Goal: Check status: Check status

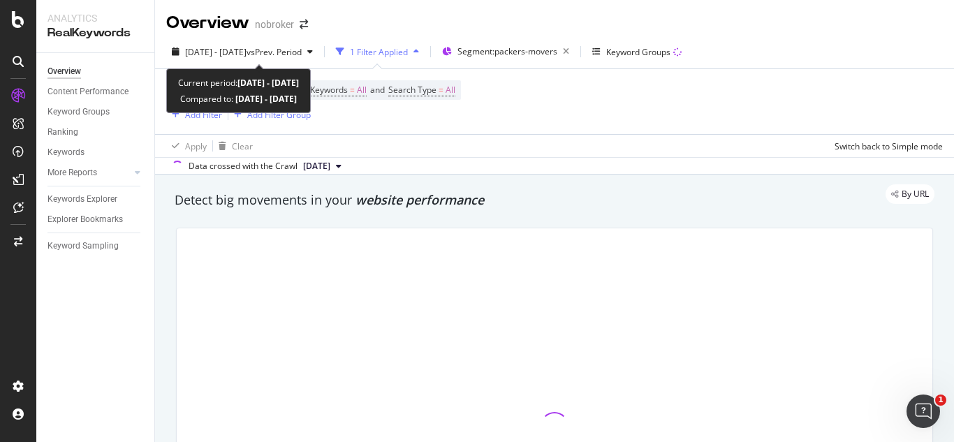
click at [293, 52] on span "vs Prev. Period" at bounding box center [274, 52] width 55 height 12
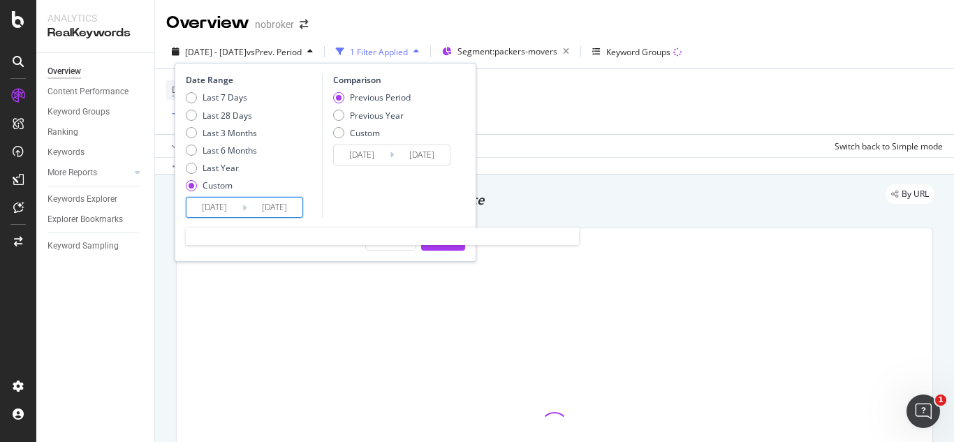
click at [274, 200] on input "[DATE]" at bounding box center [275, 208] width 56 height 20
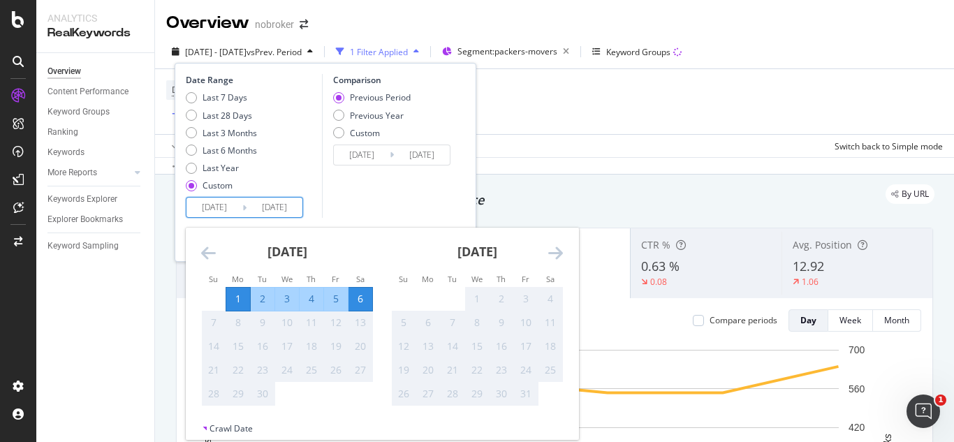
click at [274, 200] on input "[DATE]" at bounding box center [275, 208] width 56 height 20
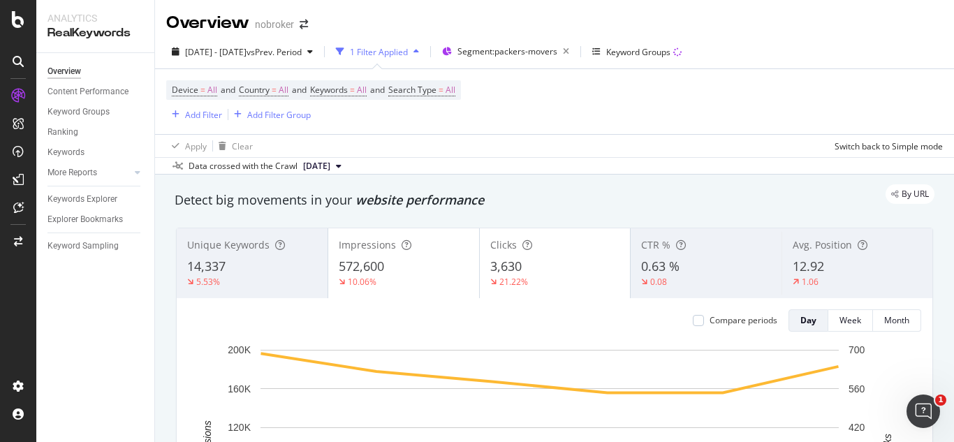
click at [624, 92] on div "Device = All and Country = All and Keywords = All and Search Type = All Add Fil…" at bounding box center [554, 101] width 777 height 65
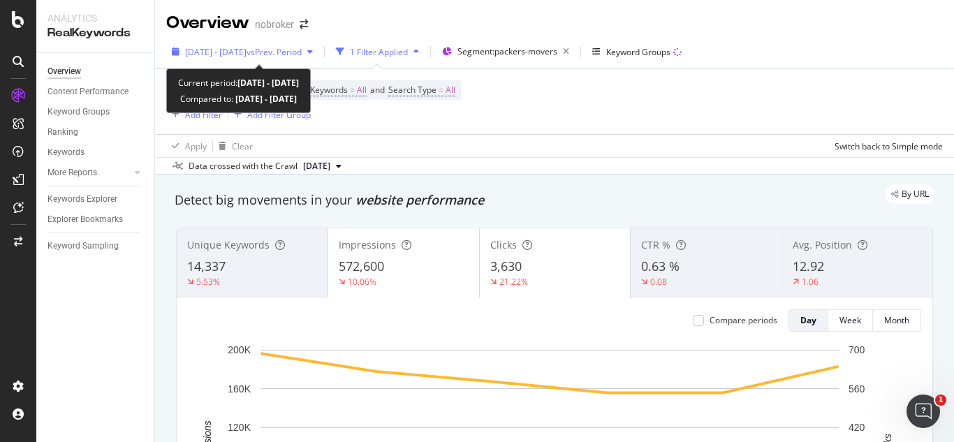
click at [313, 55] on icon "button" at bounding box center [310, 52] width 6 height 8
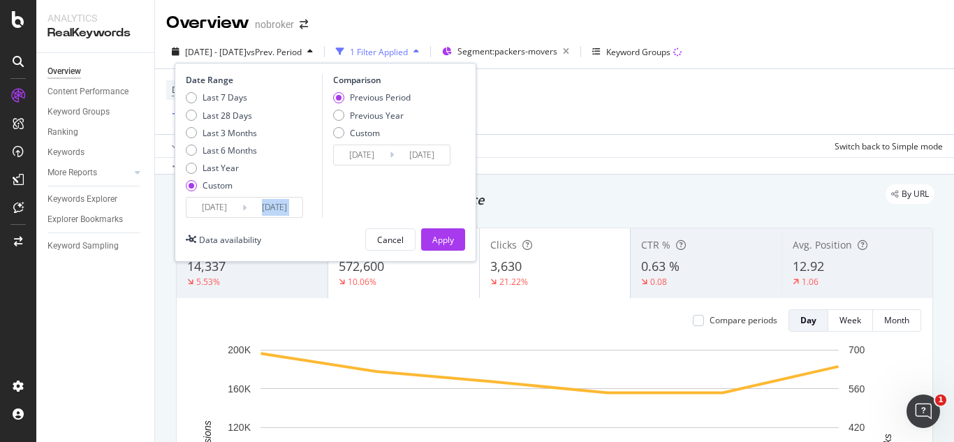
drag, startPoint x: 305, startPoint y: 201, endPoint x: 280, endPoint y: 211, distance: 27.0
click at [280, 211] on div "Date Range Last 7 Days Last 28 Days Last 3 Months Last 6 Months Last Year Custo…" at bounding box center [252, 146] width 133 height 144
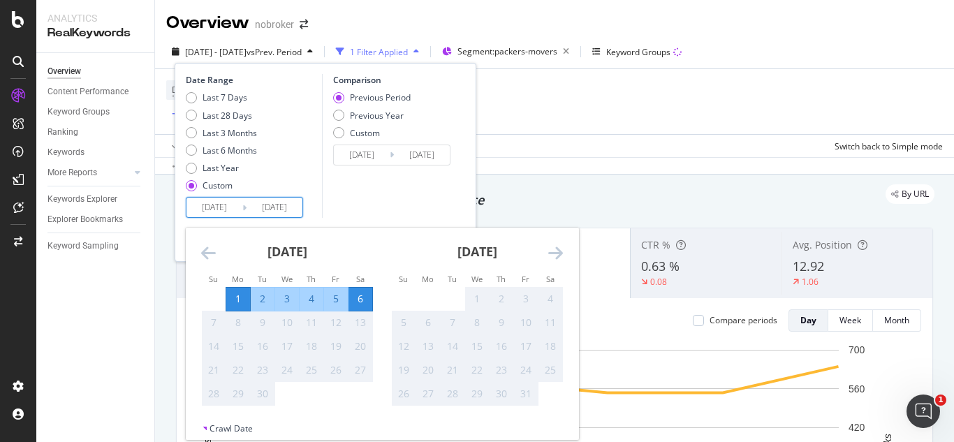
click at [280, 211] on input "[DATE]" at bounding box center [275, 208] width 56 height 20
click at [619, 144] on div "Apply Clear Switch back to Simple mode" at bounding box center [554, 145] width 799 height 23
